Goal: Task Accomplishment & Management: Complete application form

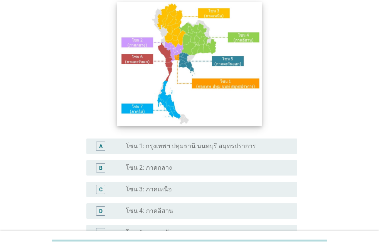
scroll to position [88, 0]
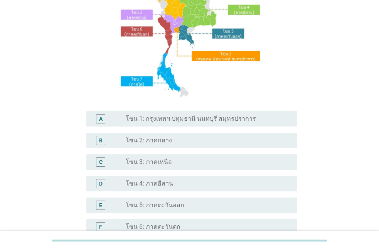
click at [179, 119] on label "โซน 1: กรุงเทพฯ ปทุมธานี นนทบุรี สมุทรปราการ" at bounding box center [191, 119] width 130 height 8
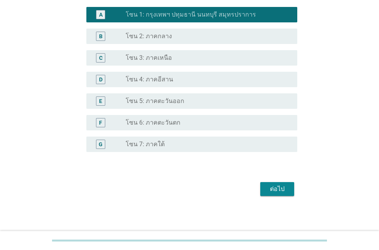
scroll to position [193, 0]
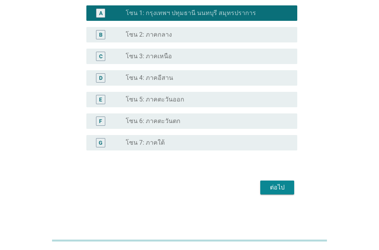
click at [278, 189] on div "ต่อไป" at bounding box center [277, 187] width 22 height 9
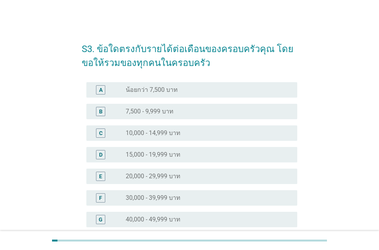
scroll to position [88, 0]
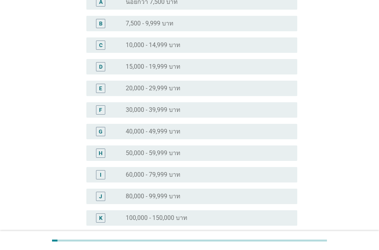
click at [146, 156] on label "50,000 - 59,999 บาท" at bounding box center [153, 153] width 55 height 8
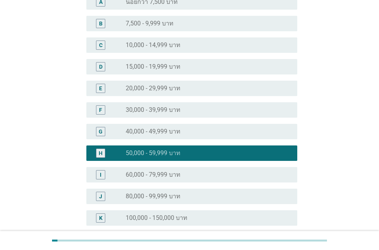
scroll to position [206, 0]
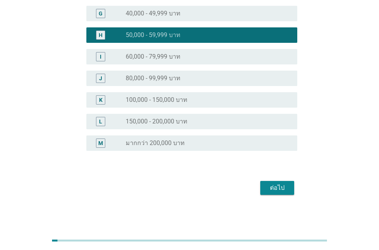
click at [273, 190] on div "ต่อไป" at bounding box center [277, 187] width 22 height 9
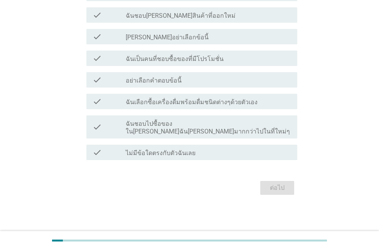
scroll to position [0, 0]
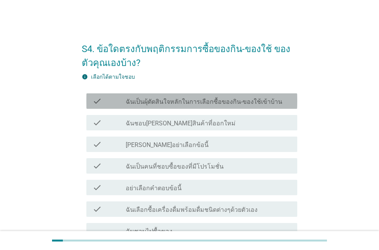
click at [159, 105] on label "ฉันเป็นผุ้ตัดสินใจหลักในการเลือกซื้อของกิน-ของใช้เข้าบ้าน" at bounding box center [204, 102] width 156 height 8
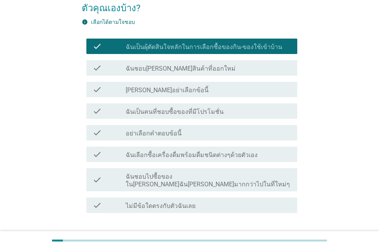
scroll to position [88, 0]
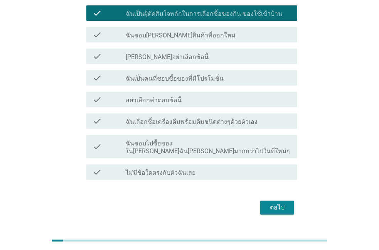
click at [161, 37] on label "ฉันชอบ[PERSON_NAME]สินค้าที่ออกใหม่" at bounding box center [181, 36] width 110 height 8
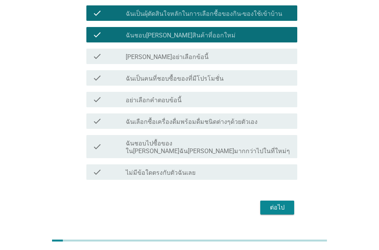
click at [160, 79] on label "ฉันเป็นคนที่ชอบซื้อของที่มีโปรโมชั่น" at bounding box center [175, 79] width 98 height 8
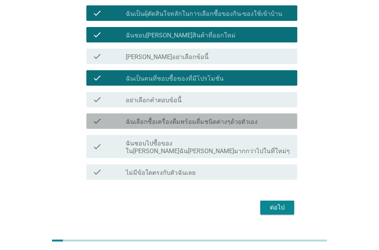
click at [165, 118] on label "ฉันเลือกซื้อเครื่องดื่มพร้อมดื่มชนิดต่างๆด้วยตัวเอง" at bounding box center [192, 122] width 132 height 8
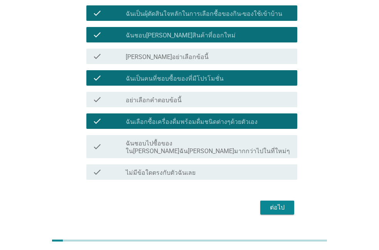
drag, startPoint x: 171, startPoint y: 140, endPoint x: 175, endPoint y: 149, distance: 9.9
click at [172, 140] on label "ฉันชอบไปซื้อของใน[PERSON_NAME]ฉัน[PERSON_NAME]มากกว่าไปในที่ใหม่ๆ" at bounding box center [208, 146] width 165 height 15
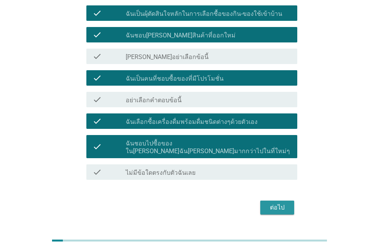
click at [278, 204] on div "ต่อไป" at bounding box center [277, 207] width 22 height 9
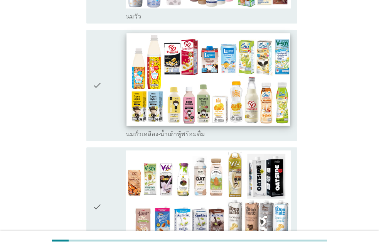
scroll to position [263, 0]
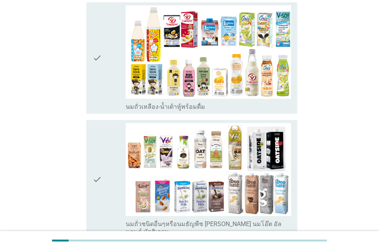
click at [107, 50] on div "check" at bounding box center [108, 57] width 33 height 105
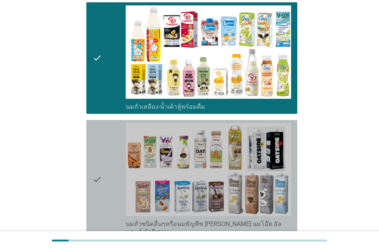
click at [113, 146] on div "check" at bounding box center [108, 179] width 33 height 113
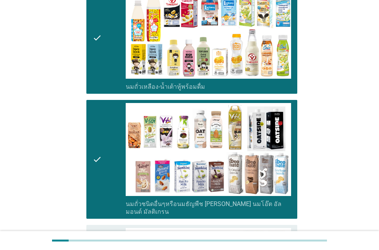
scroll to position [395, 0]
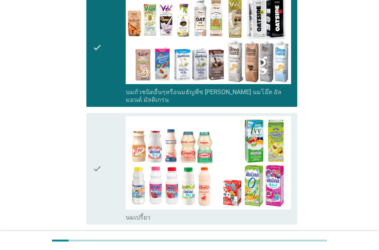
click at [111, 150] on div "check" at bounding box center [108, 168] width 33 height 105
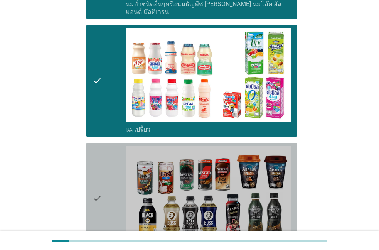
click at [112, 151] on div "check" at bounding box center [108, 198] width 33 height 105
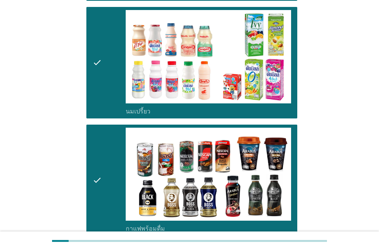
scroll to position [702, 0]
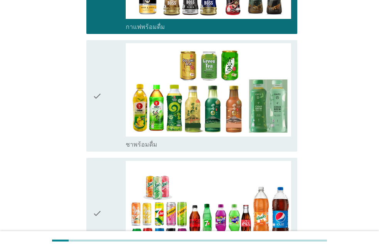
click at [108, 161] on div "check" at bounding box center [108, 213] width 33 height 105
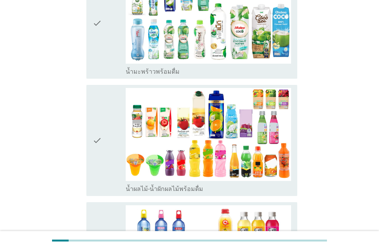
click at [109, 150] on div "check" at bounding box center [108, 140] width 33 height 105
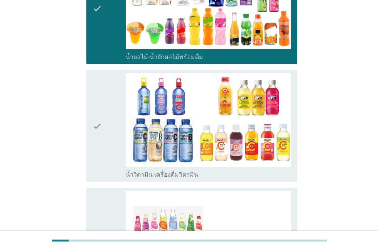
click at [106, 126] on div "check" at bounding box center [108, 125] width 33 height 105
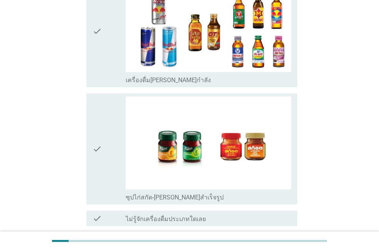
scroll to position [1630, 0]
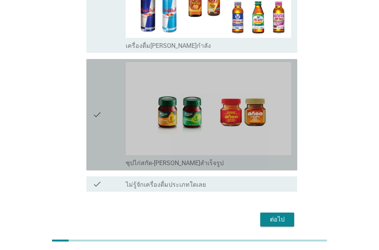
drag, startPoint x: 105, startPoint y: 96, endPoint x: 169, endPoint y: 161, distance: 91.5
click at [105, 96] on div "check" at bounding box center [108, 114] width 33 height 105
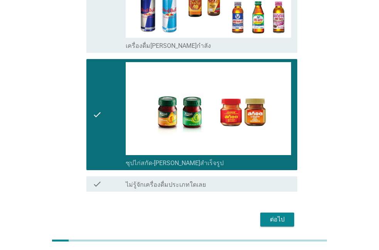
click at [272, 215] on div "ต่อไป" at bounding box center [277, 219] width 22 height 9
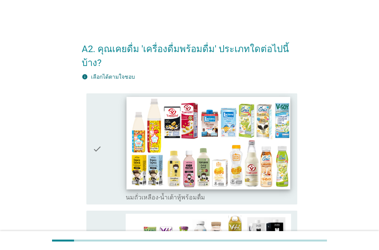
scroll to position [176, 0]
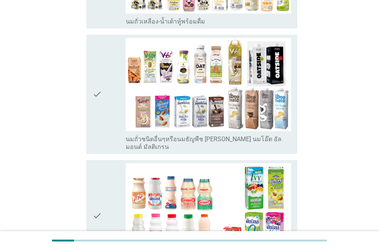
click at [106, 171] on div "check" at bounding box center [108, 215] width 33 height 105
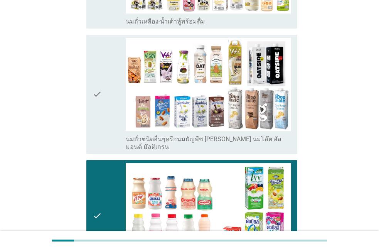
click at [110, 86] on div "check" at bounding box center [108, 94] width 33 height 113
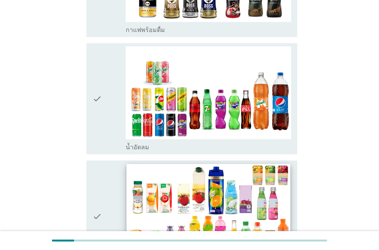
scroll to position [659, 0]
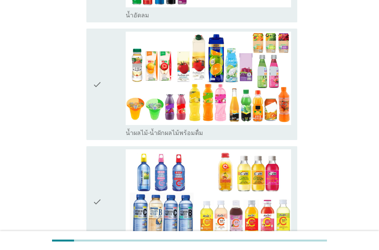
click at [107, 149] on div "check" at bounding box center [108, 201] width 33 height 105
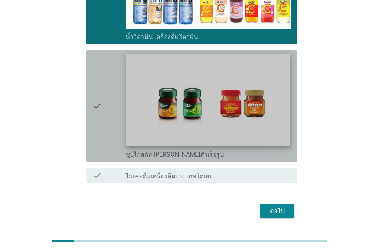
click at [183, 99] on img at bounding box center [208, 100] width 164 height 92
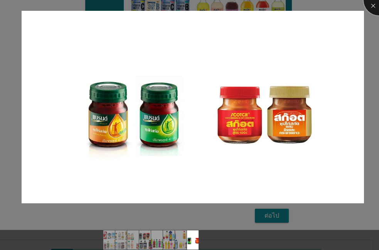
click at [367, 6] on div at bounding box center [378, 0] width 31 height 31
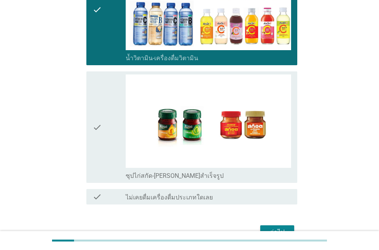
click at [93, 96] on icon "check" at bounding box center [96, 126] width 9 height 105
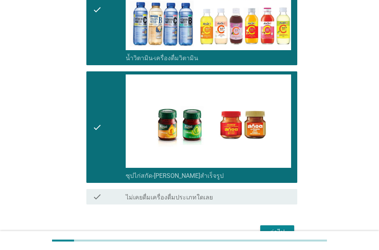
click at [276, 225] on button "ต่อไป" at bounding box center [277, 232] width 34 height 14
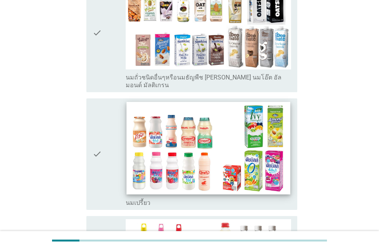
scroll to position [132, 0]
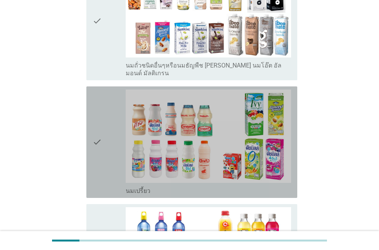
click at [95, 119] on icon "check" at bounding box center [96, 141] width 9 height 105
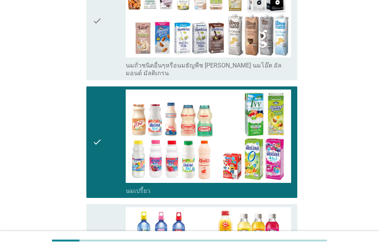
click at [102, 48] on div "check" at bounding box center [108, 21] width 33 height 113
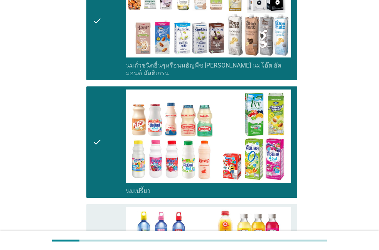
scroll to position [307, 0]
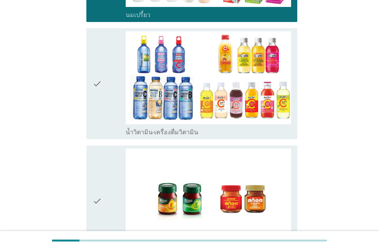
click at [104, 129] on div "check check_box น้ำวิตามิน-เครื่องดื่มวิตามิน" at bounding box center [191, 83] width 211 height 111
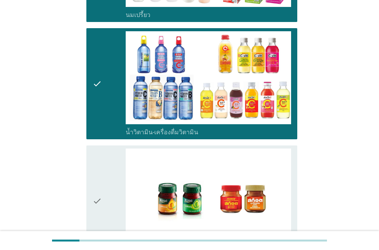
click at [105, 169] on div "check" at bounding box center [108, 200] width 33 height 105
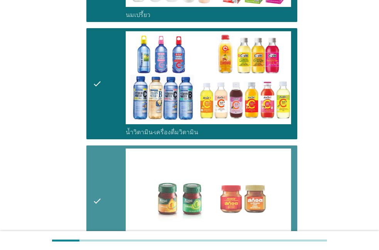
scroll to position [417, 0]
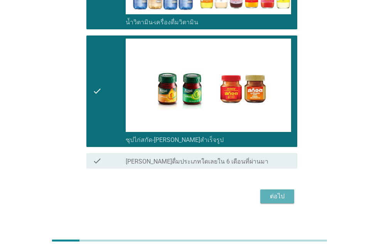
drag, startPoint x: 278, startPoint y: 187, endPoint x: 260, endPoint y: 199, distance: 21.2
click at [278, 191] on div "ต่อไป" at bounding box center [277, 195] width 22 height 9
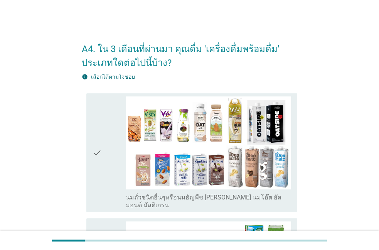
click at [108, 154] on div "check" at bounding box center [108, 152] width 33 height 113
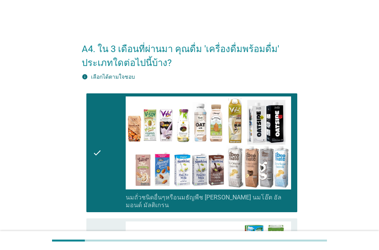
scroll to position [132, 0]
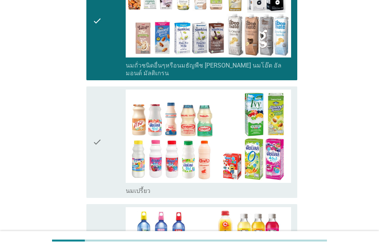
click at [109, 156] on div "check" at bounding box center [108, 141] width 33 height 105
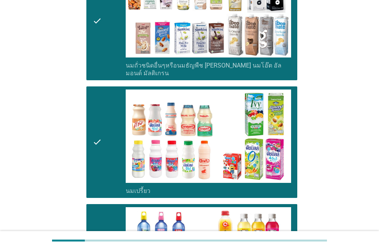
scroll to position [307, 0]
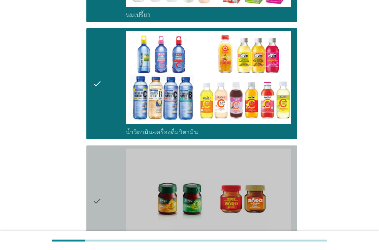
click at [110, 198] on div "check" at bounding box center [108, 200] width 33 height 105
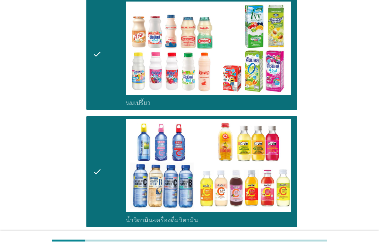
scroll to position [417, 0]
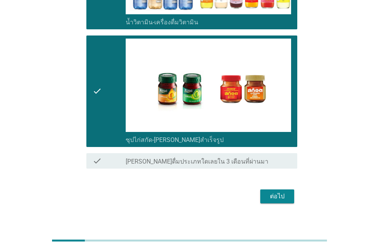
click at [272, 191] on div "ต่อไป" at bounding box center [277, 195] width 22 height 9
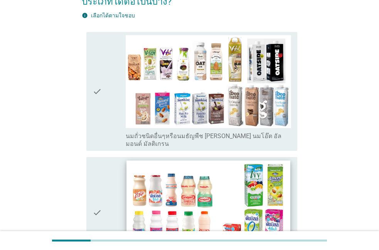
scroll to position [88, 0]
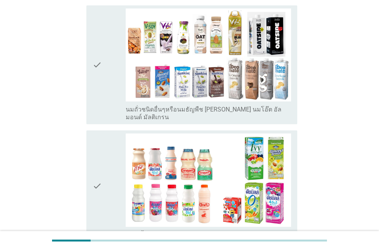
click at [101, 127] on div "check check_box นมเปรี้ยว" at bounding box center [189, 185] width 215 height 117
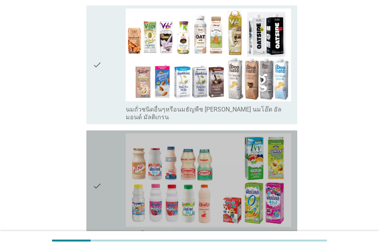
click at [103, 164] on div "check" at bounding box center [108, 185] width 33 height 105
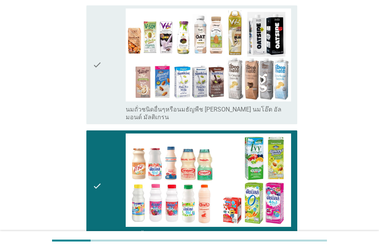
click at [102, 96] on div "check" at bounding box center [108, 64] width 33 height 113
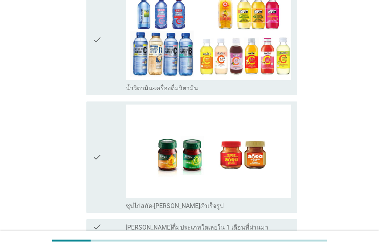
click at [109, 165] on div "check" at bounding box center [108, 156] width 33 height 105
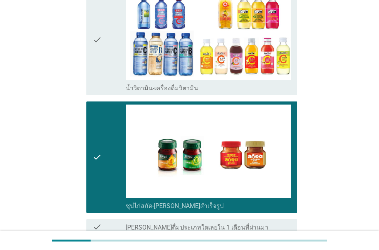
scroll to position [417, 0]
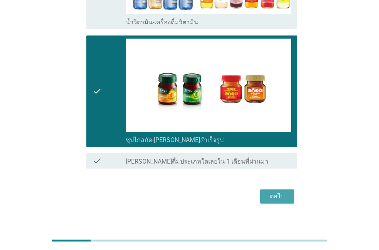
click at [266, 189] on button "ต่อไป" at bounding box center [277, 196] width 34 height 14
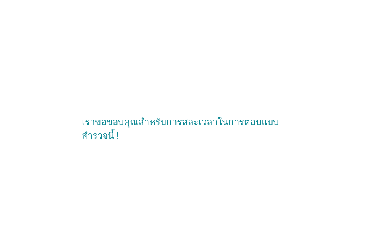
scroll to position [0, 0]
